Goal: Task Accomplishment & Management: Manage account settings

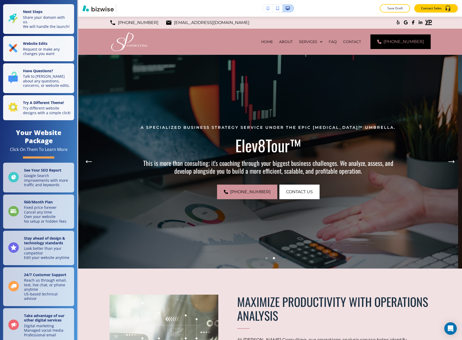
scroll to position [2215, 0]
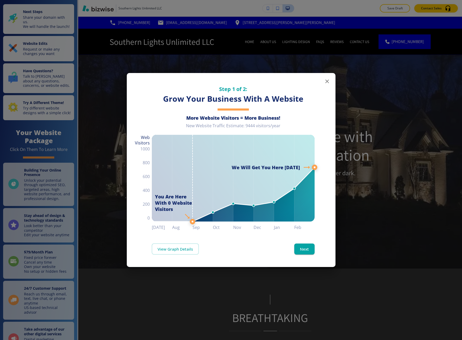
click at [120, 156] on div "Step 1 of 2: Grow Your Business With A Website More Website Visitors = More Bus…" at bounding box center [231, 170] width 462 height 340
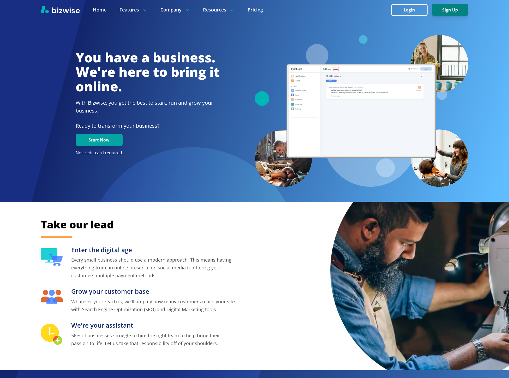
click at [444, 4] on button "Sign Up" at bounding box center [450, 10] width 37 height 12
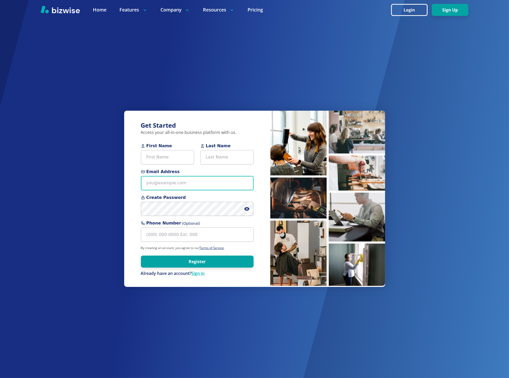
click at [160, 187] on input "Email Address" at bounding box center [197, 183] width 113 height 14
paste input "alittlesouthernrain@gmail.com>"
click at [180, 184] on input "alittlesouthernrain@gmail.com" at bounding box center [197, 183] width 113 height 14
type input "alittlesouthernrain+1@gmail.com"
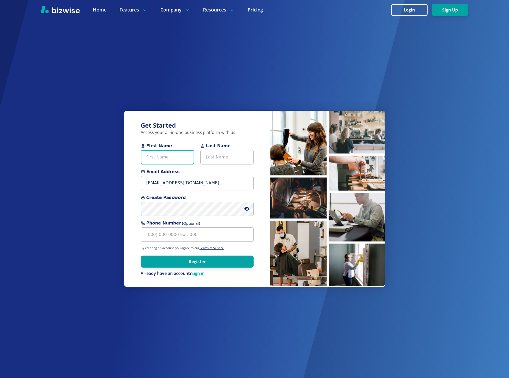
click at [148, 157] on input "First Name" at bounding box center [167, 157] width 53 height 14
paste input "Shawn Sandow"
type input "Shawn Sandow"
click at [211, 155] on input "Last Name" at bounding box center [226, 157] width 53 height 14
paste input "Shawn Sandow"
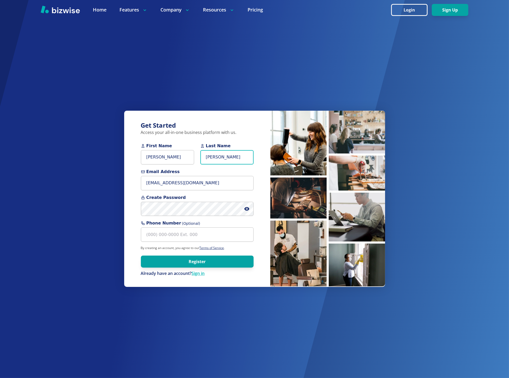
click at [211, 155] on input "Shawn Sandow" at bounding box center [226, 157] width 53 height 14
type input "Sandow"
click at [166, 160] on input "Shawn Sandow" at bounding box center [167, 157] width 53 height 14
drag, startPoint x: 166, startPoint y: 160, endPoint x: 158, endPoint y: 159, distance: 7.9
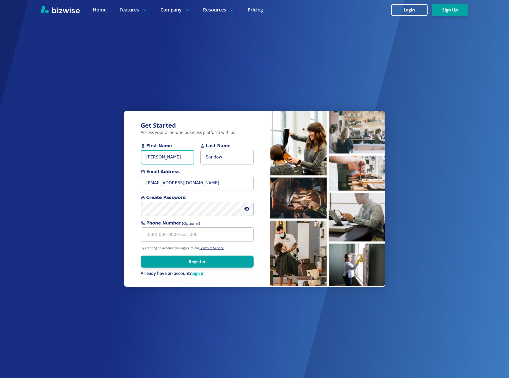
click at [158, 159] on input "Shawn Sandow" at bounding box center [167, 157] width 53 height 14
type input "Shawn"
click at [246, 207] on icon at bounding box center [246, 208] width 5 height 5
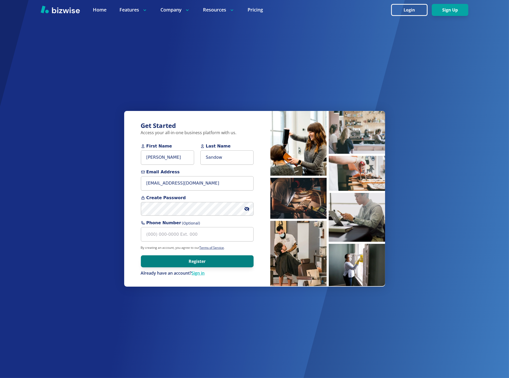
click at [164, 260] on button "Register" at bounding box center [197, 261] width 113 height 12
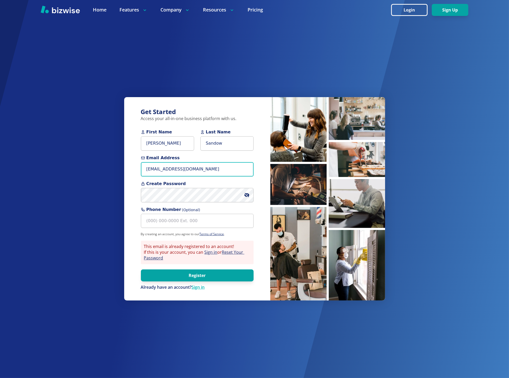
click at [202, 171] on input "alittlesouthernrain+1@gmail.com" at bounding box center [197, 169] width 113 height 14
click at [401, 12] on button "Login" at bounding box center [409, 10] width 37 height 12
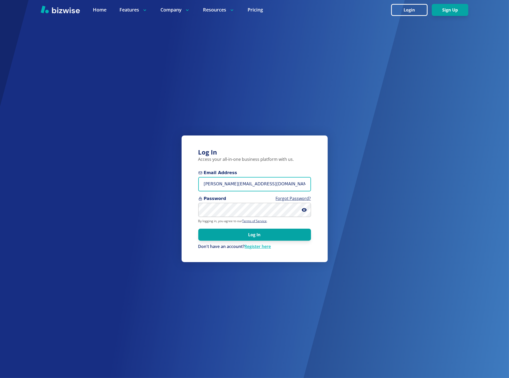
click at [231, 181] on input "marie@bizwise.com" at bounding box center [254, 184] width 113 height 14
paste input "Email:alittlesouthernrain@gmail"
drag, startPoint x: 217, startPoint y: 186, endPoint x: 201, endPoint y: 186, distance: 16.2
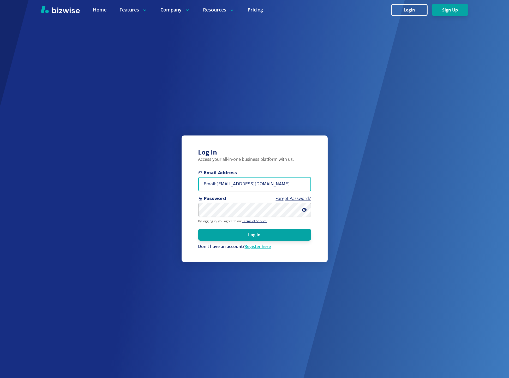
click at [201, 186] on input "Email:alittlesouthernrain@gmail.com" at bounding box center [254, 184] width 113 height 14
type input "alittlesouthernrain@gmail.com"
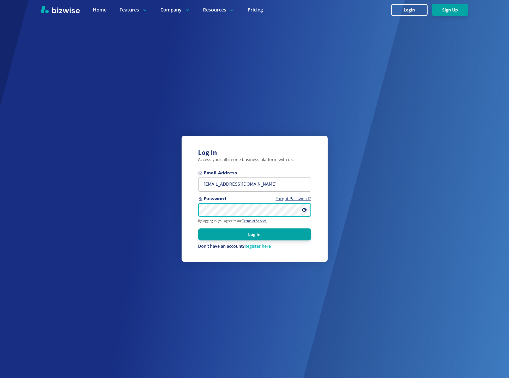
click at [198, 228] on button "Log In" at bounding box center [254, 234] width 113 height 12
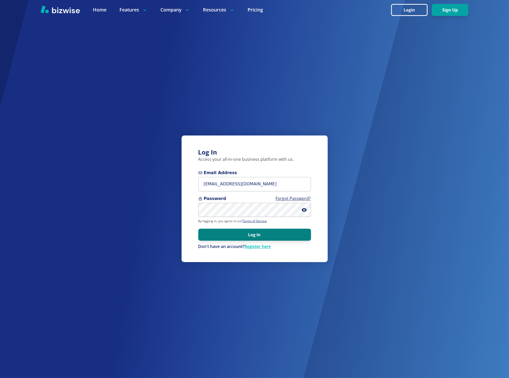
click at [213, 233] on button "Log In" at bounding box center [254, 235] width 113 height 12
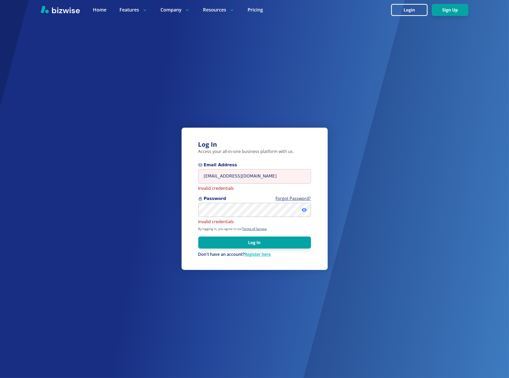
click at [304, 210] on icon at bounding box center [304, 209] width 5 height 5
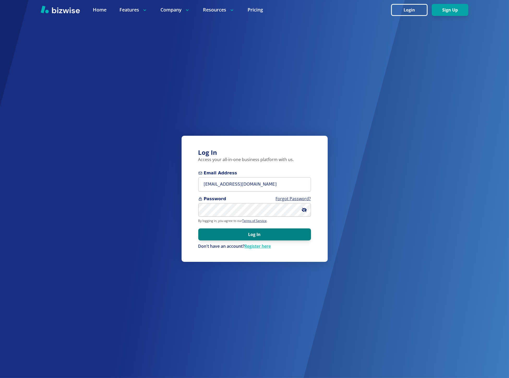
click at [214, 230] on button "Log In" at bounding box center [254, 234] width 113 height 12
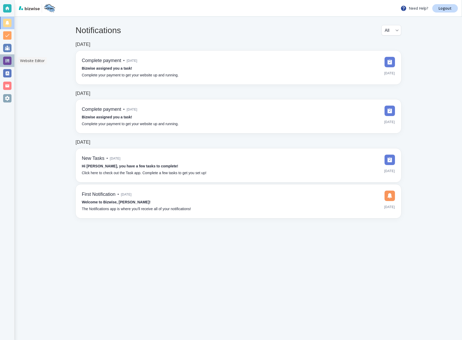
click at [9, 61] on div at bounding box center [7, 61] width 8 height 8
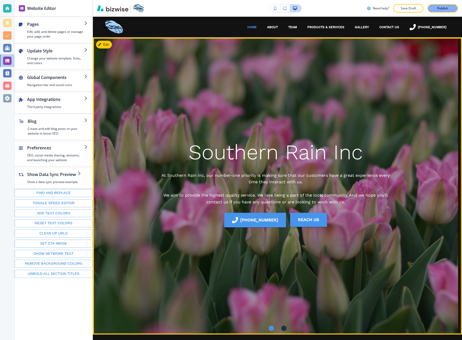
click at [229, 115] on div "Southern Rain Inc At Southern Rain Inc, our number-one priority is making sure …" at bounding box center [275, 186] width 305 height 272
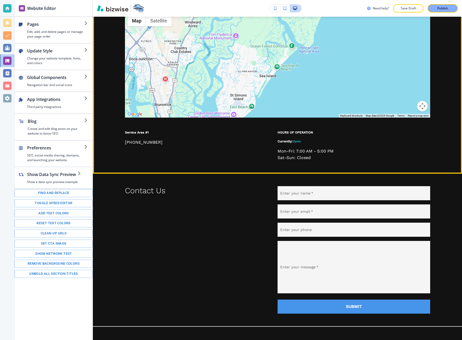
scroll to position [1666, 0]
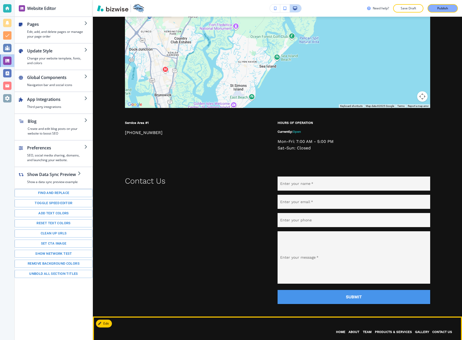
click at [401, 326] on link "Products & Services" at bounding box center [393, 332] width 40 height 13
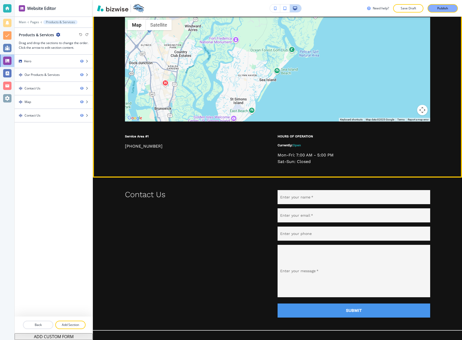
scroll to position [1044, 0]
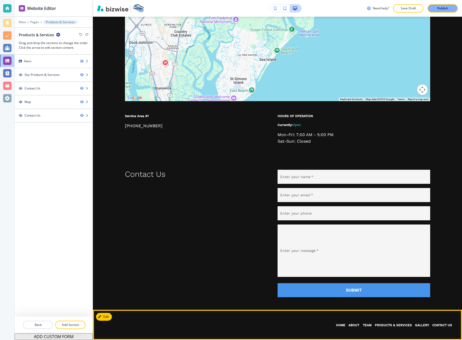
click at [431, 327] on p "Contact Us" at bounding box center [442, 325] width 23 height 5
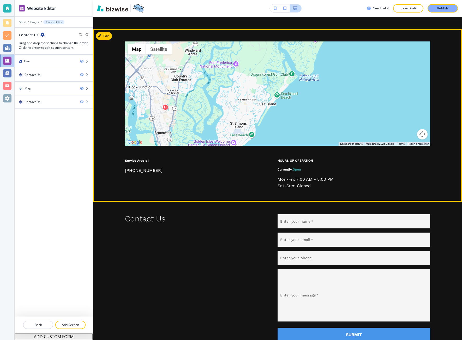
scroll to position [616, 0]
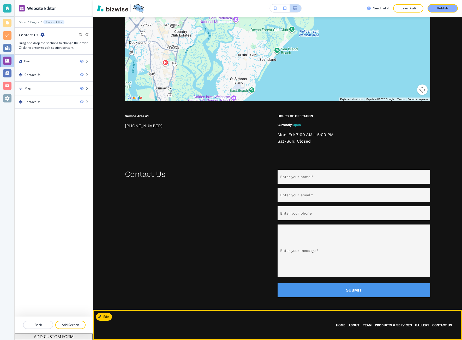
click at [365, 325] on p "Team" at bounding box center [367, 325] width 13 height 5
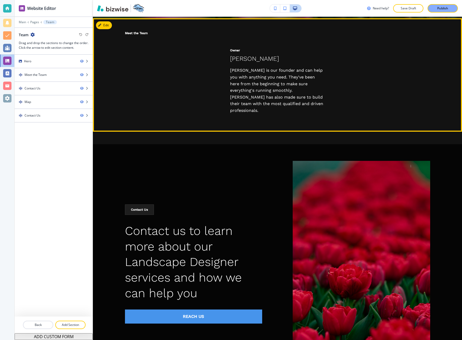
scroll to position [339, 0]
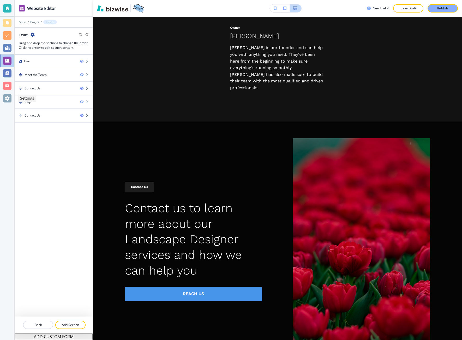
drag, startPoint x: 3, startPoint y: 99, endPoint x: 13, endPoint y: 94, distance: 11.7
click at [3, 99] on div at bounding box center [7, 98] width 14 height 13
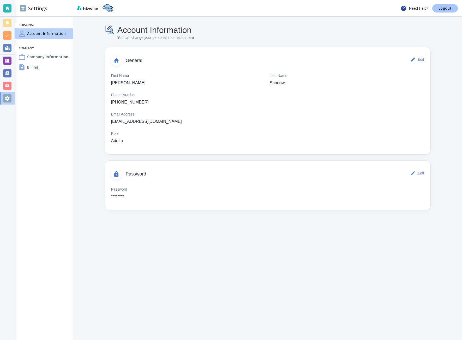
click at [451, 7] on p "Logout" at bounding box center [445, 9] width 13 height 4
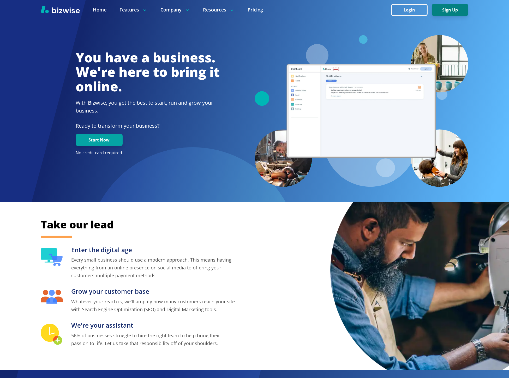
click at [443, 7] on button "Sign Up" at bounding box center [450, 10] width 37 height 12
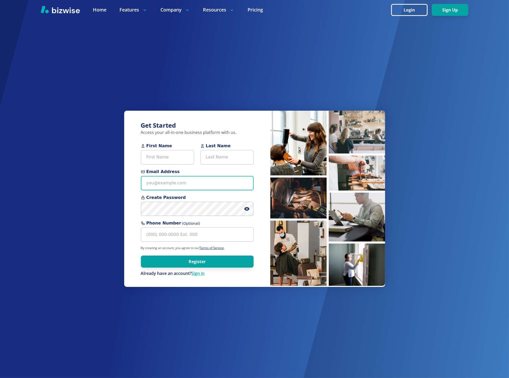
click at [168, 179] on input "Email Address" at bounding box center [197, 183] width 113 height 14
paste input "alittlesouthernrain@gmail.com"
click at [179, 183] on input "alittlesouthernrain@gmail.com" at bounding box center [197, 183] width 113 height 14
type input "alittlesouthernrain+2@gmail.com"
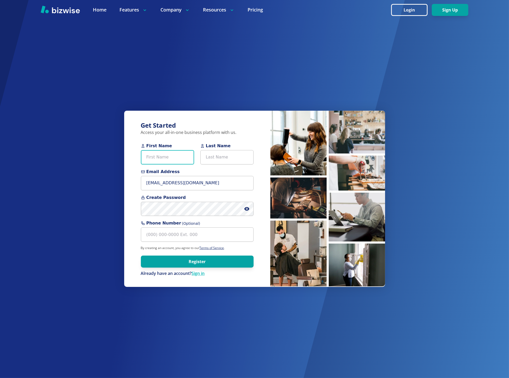
click at [173, 154] on input "First Name" at bounding box center [167, 157] width 53 height 14
paste input "Shawn Sandow"
click at [168, 160] on input "Shawn Sandow" at bounding box center [167, 157] width 53 height 14
type input "Shawn"
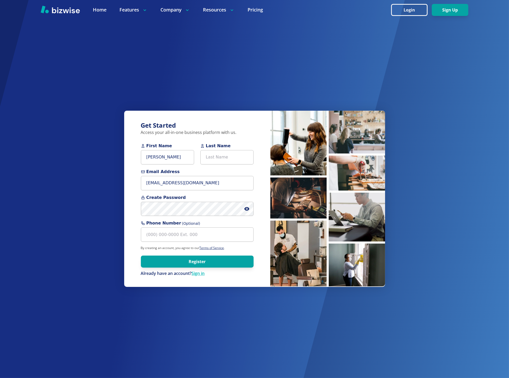
click at [220, 147] on span "Last Name" at bounding box center [226, 146] width 53 height 6
click at [220, 150] on input "Last Name" at bounding box center [226, 157] width 53 height 14
click at [221, 154] on input "Last Name" at bounding box center [226, 157] width 53 height 14
paste input "Sandow"
type input "Sandow"
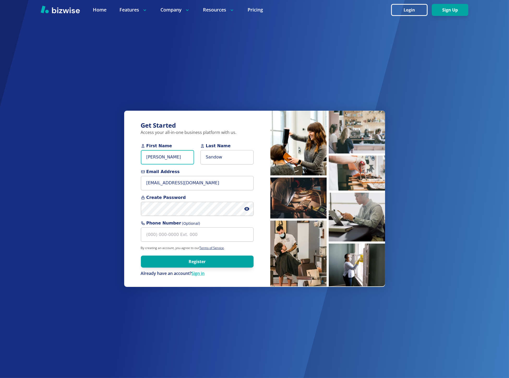
click at [187, 157] on input "Shawn" at bounding box center [167, 157] width 53 height 14
type input "Shawn"
click at [246, 206] on span at bounding box center [248, 209] width 9 height 14
click at [247, 209] on icon at bounding box center [246, 208] width 5 height 5
click at [233, 261] on button "Register" at bounding box center [197, 261] width 113 height 12
